Goal: Transaction & Acquisition: Obtain resource

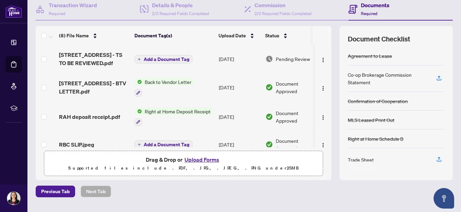
scroll to position [65, 0]
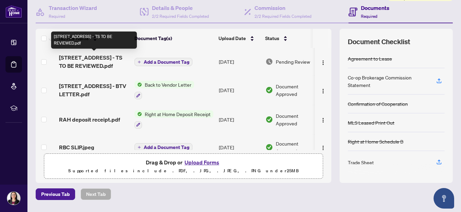
click at [90, 64] on span "33 NORWICH Way - TS TO BE REVIEWED.pdf" at bounding box center [94, 62] width 70 height 16
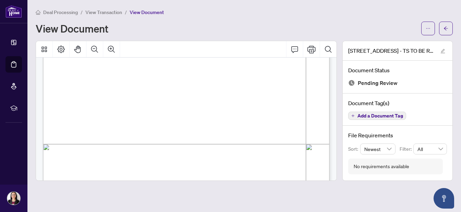
scroll to position [182, 0]
click at [427, 26] on icon "ellipsis" at bounding box center [428, 28] width 5 height 5
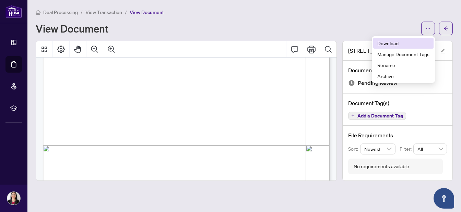
click at [398, 43] on span "Download" at bounding box center [404, 43] width 52 height 8
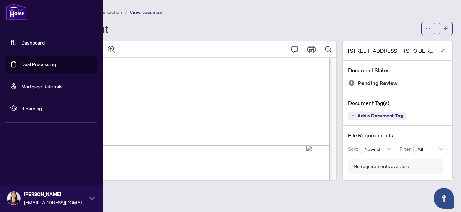
click at [24, 63] on link "Deal Processing" at bounding box center [38, 64] width 35 height 6
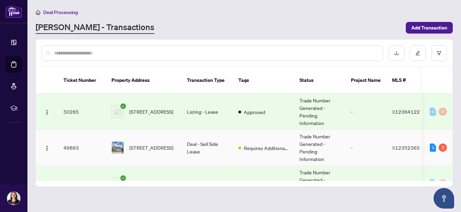
click at [72, 144] on td "49893" at bounding box center [82, 148] width 48 height 36
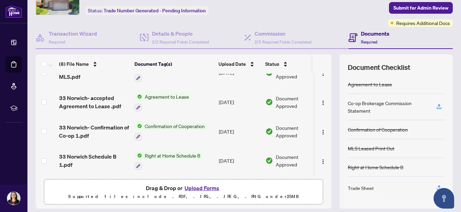
scroll to position [48, 0]
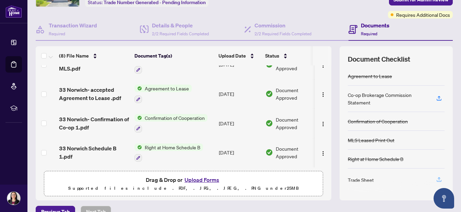
click at [438, 179] on icon "button" at bounding box center [439, 180] width 6 height 6
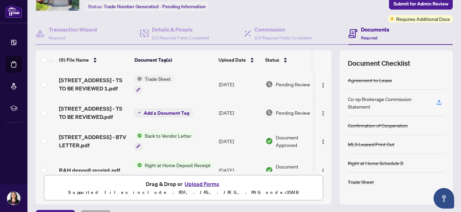
scroll to position [40, 0]
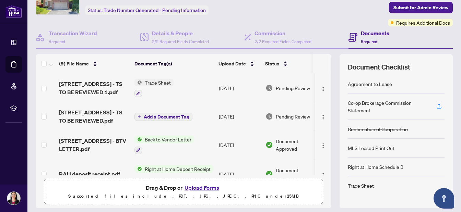
click at [68, 84] on span "33 NORWICH Way - TS TO BE REVIEWED 1.pdf" at bounding box center [94, 88] width 70 height 16
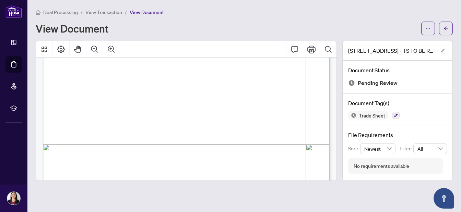
scroll to position [220, 0]
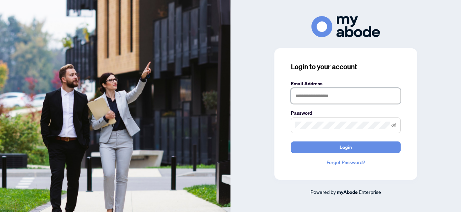
click at [308, 100] on input "text" at bounding box center [346, 96] width 110 height 16
type input "**********"
